Goal: Task Accomplishment & Management: Manage account settings

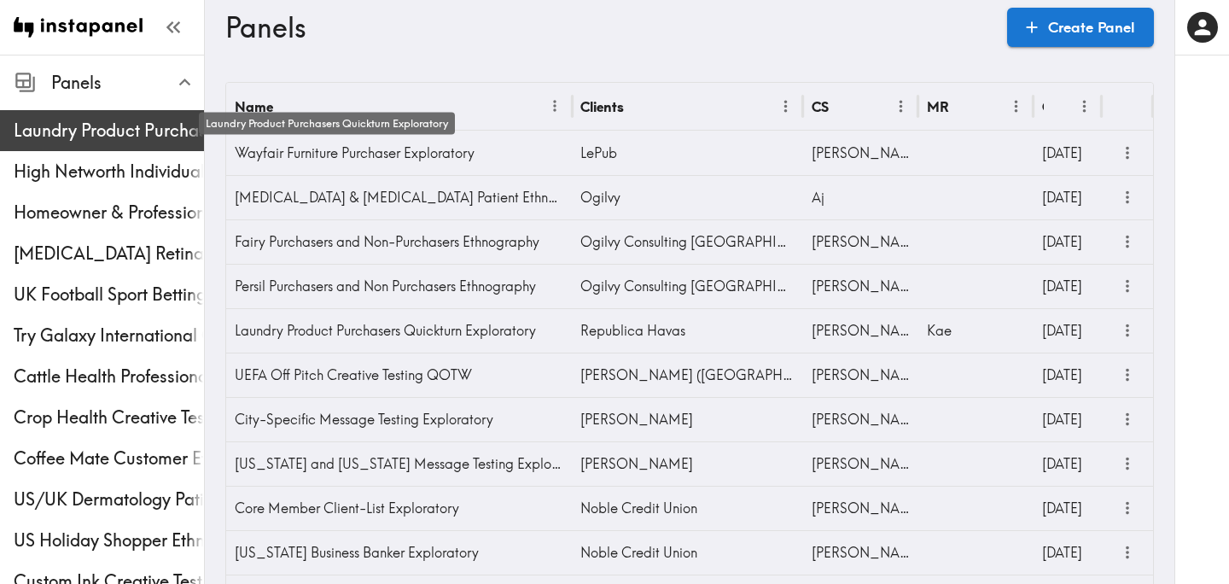
click at [72, 125] on span "Laundry Product Purchasers Quickturn Exploratory" at bounding box center [109, 131] width 190 height 24
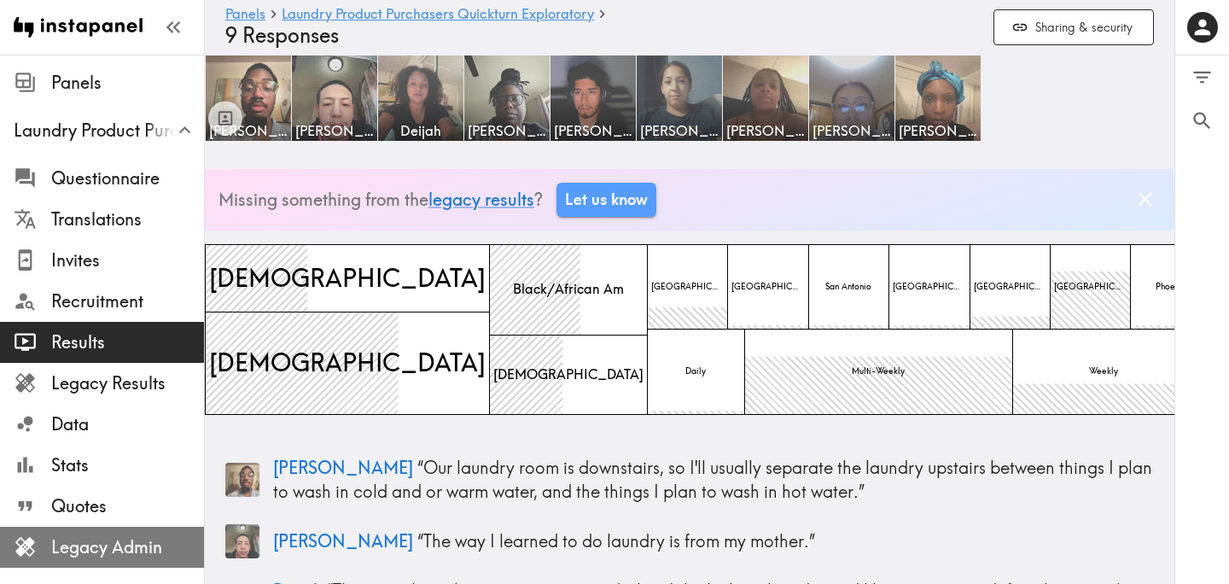
click at [85, 557] on span "Legacy Admin" at bounding box center [127, 547] width 153 height 24
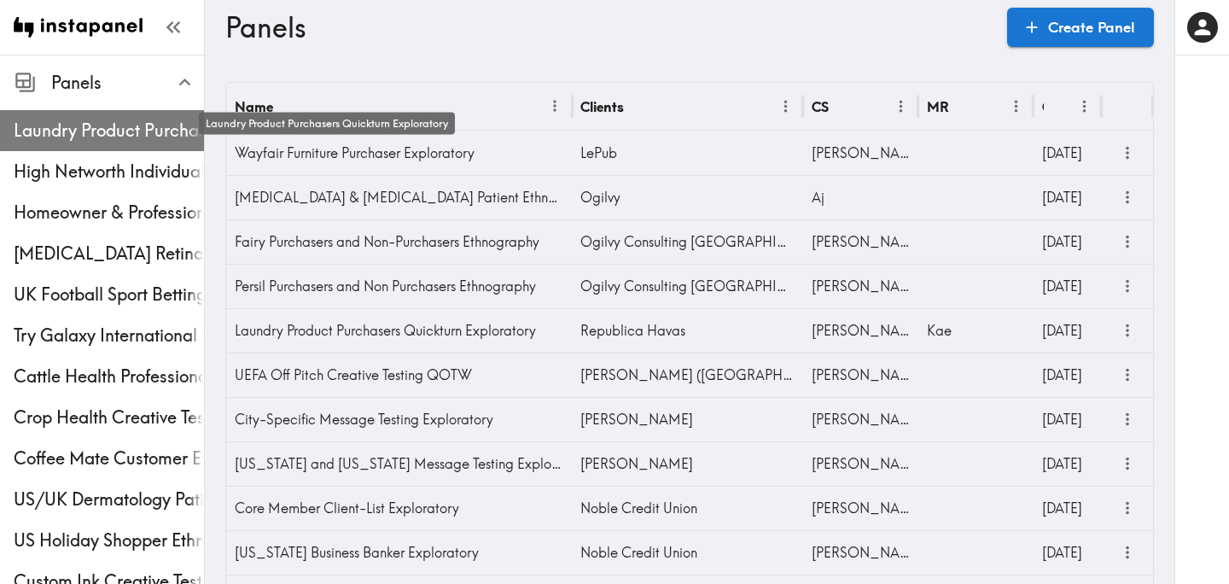
click at [181, 140] on span "Laundry Product Purchasers Quickturn Exploratory" at bounding box center [109, 131] width 190 height 24
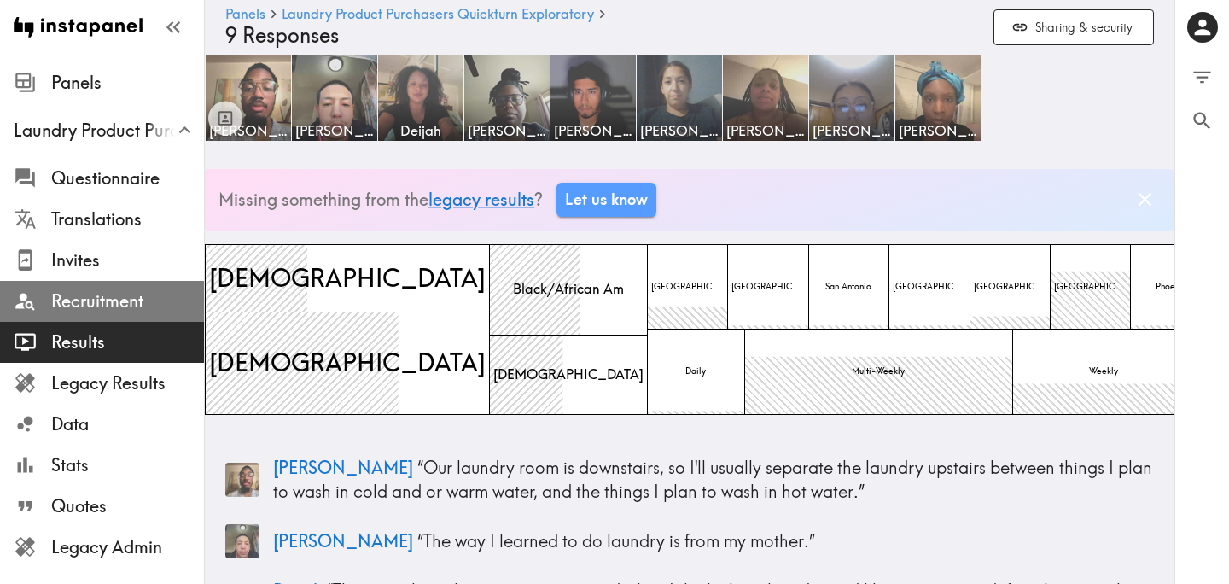
click at [112, 291] on span "Recruitment" at bounding box center [127, 301] width 153 height 24
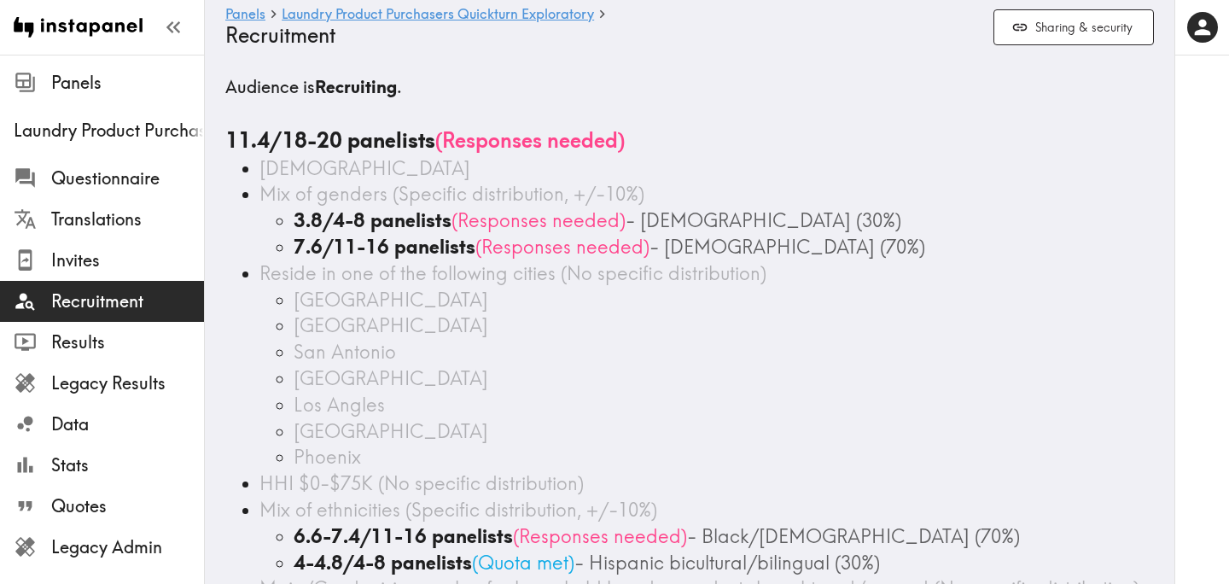
scroll to position [1, 0]
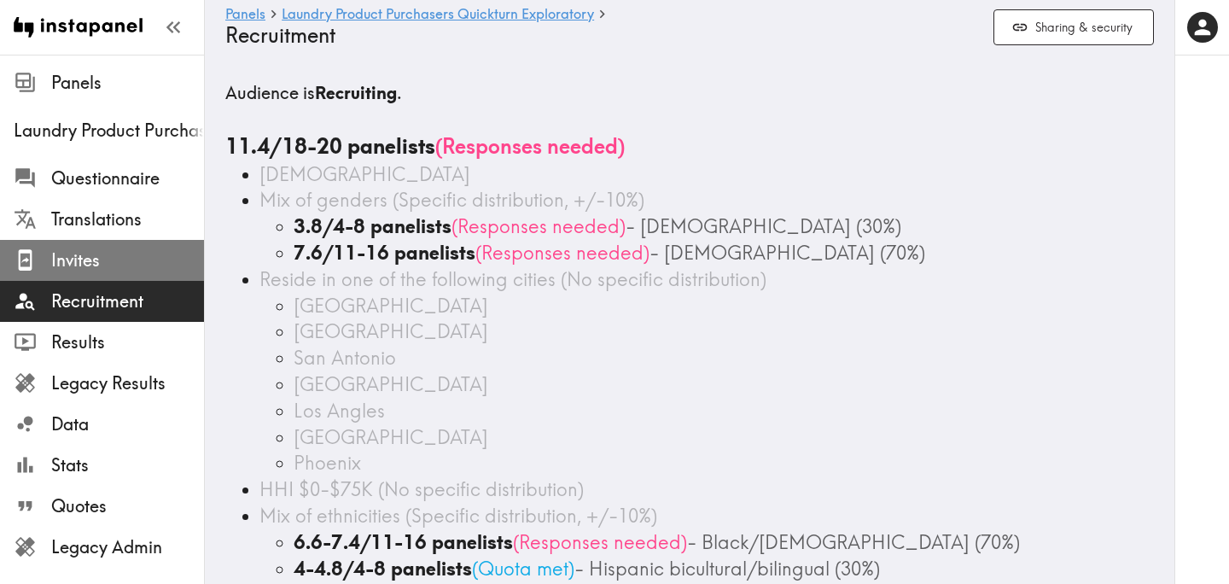
click at [104, 258] on span "Invites" at bounding box center [127, 260] width 153 height 24
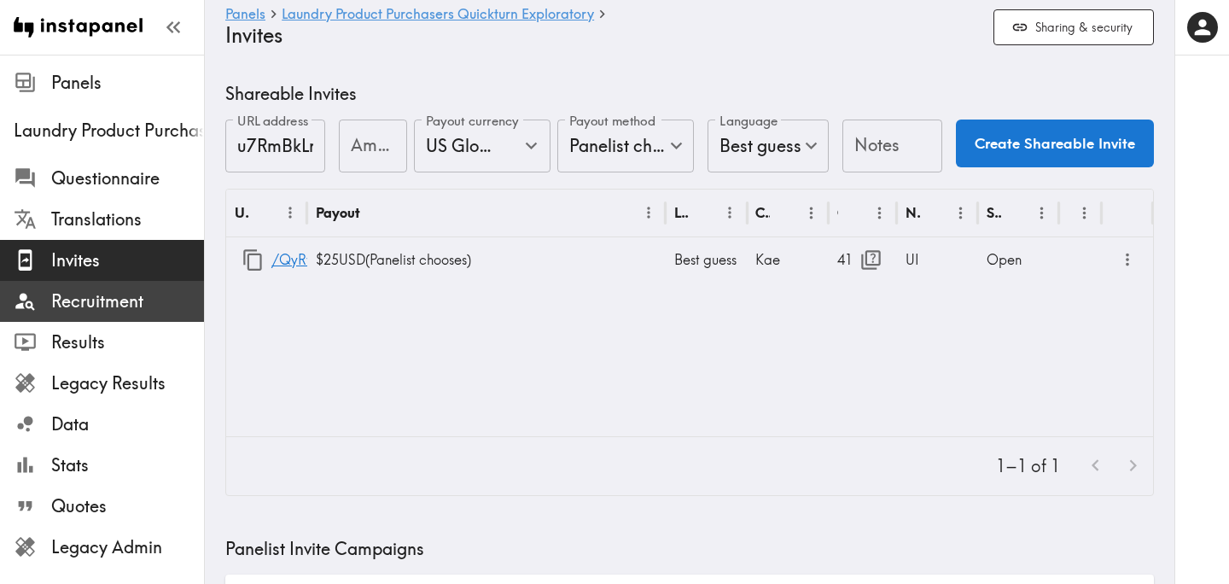
click at [119, 294] on span "Recruitment" at bounding box center [127, 301] width 153 height 24
